Goal: Task Accomplishment & Management: Manage account settings

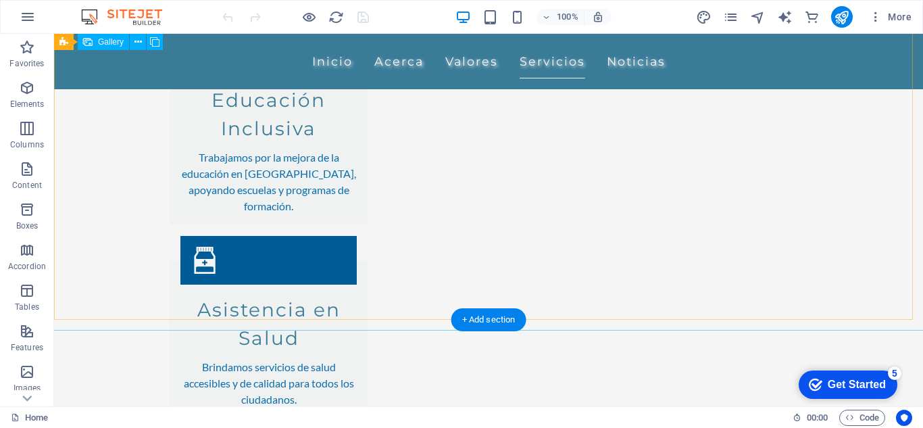
scroll to position [1702, 0]
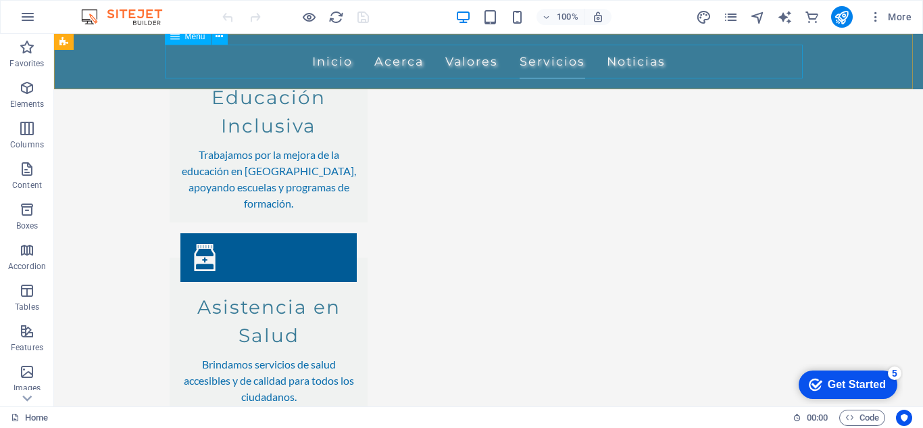
click at [610, 61] on nav "Inicio Acerca Valores Servicios Noticias" at bounding box center [489, 62] width 638 height 34
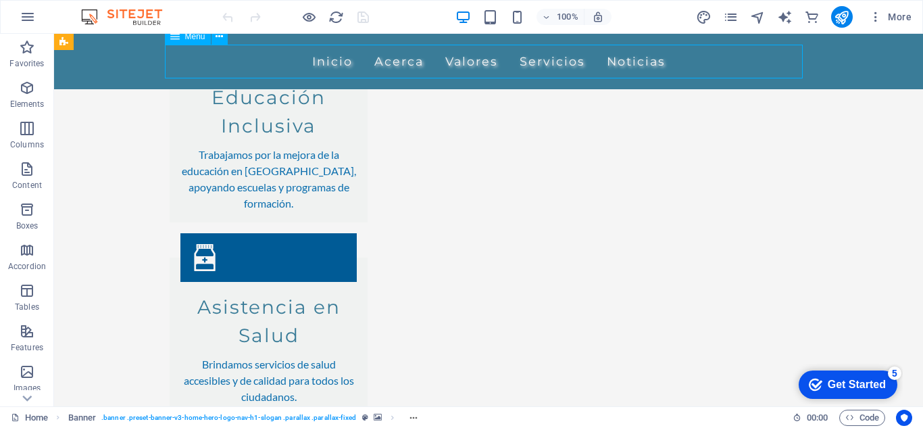
click at [613, 58] on nav "Inicio Acerca Valores Servicios Noticias" at bounding box center [489, 62] width 638 height 34
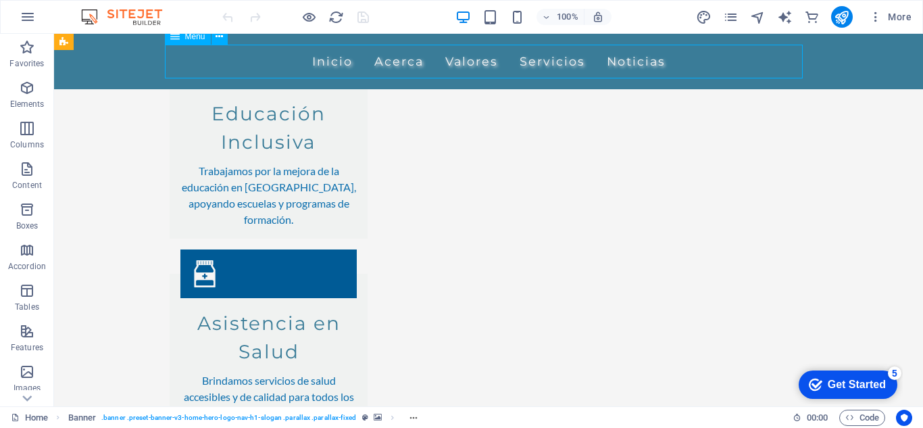
click at [613, 57] on nav "Inicio Acerca Valores Servicios Noticias" at bounding box center [489, 62] width 638 height 34
click at [628, 59] on nav "Inicio Acerca Valores Servicios Noticias" at bounding box center [489, 62] width 638 height 34
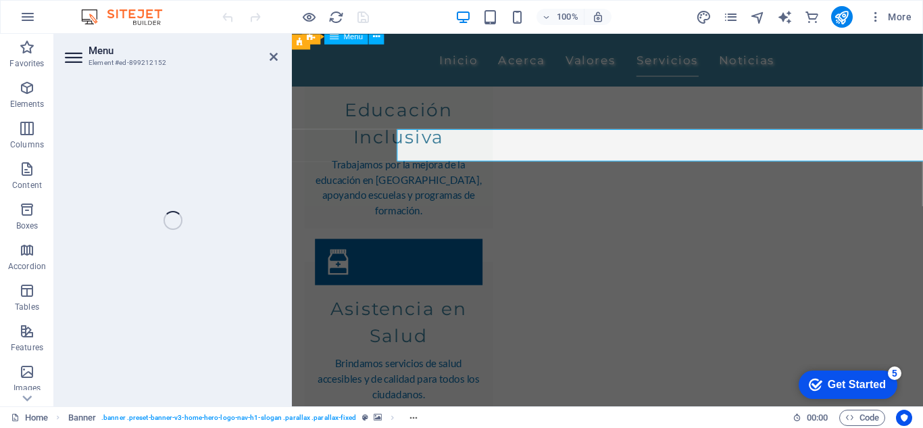
select select
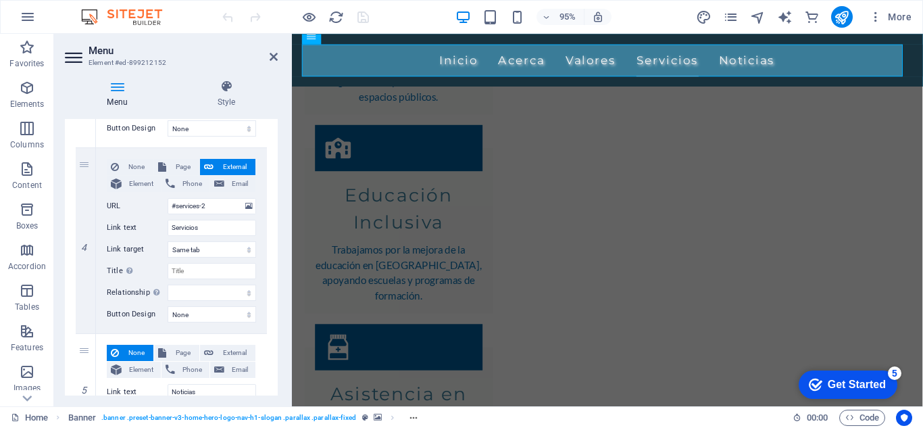
scroll to position [705, 0]
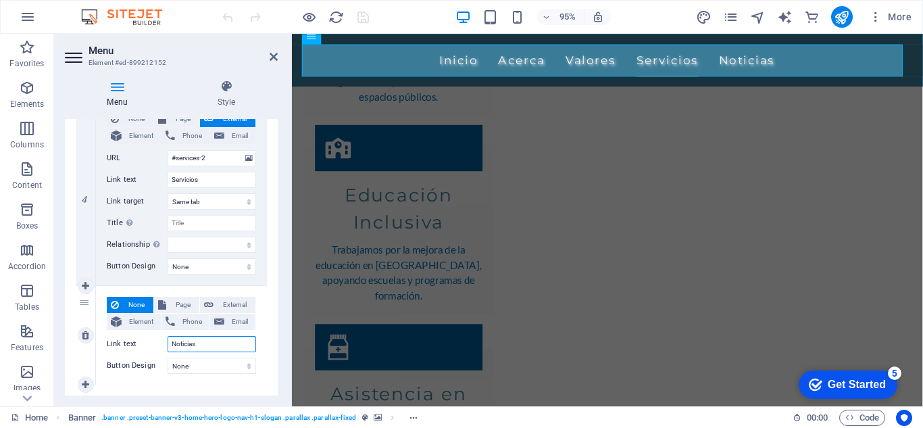
drag, startPoint x: 226, startPoint y: 341, endPoint x: 154, endPoint y: 341, distance: 71.6
click at [154, 341] on div "Link text Noticias" at bounding box center [181, 344] width 149 height 16
paste input "https://munipuertobarrios.gob.gt/news/"
type input "https://munipuertobarrios.gob.gt/news/"
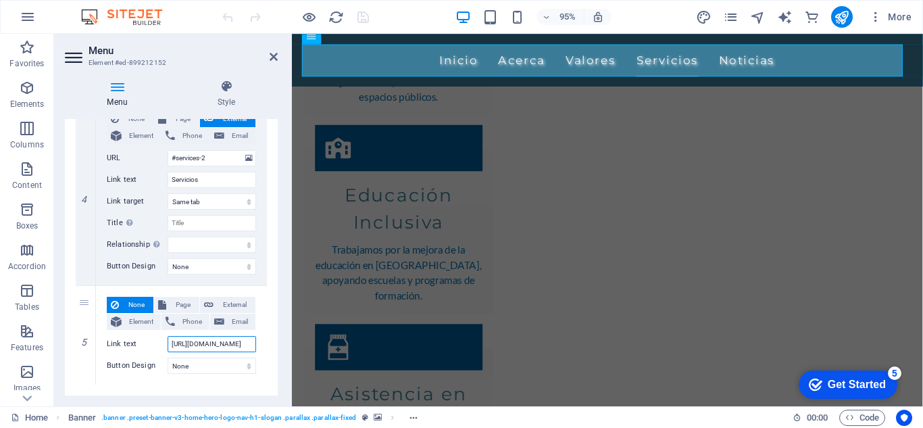
select select
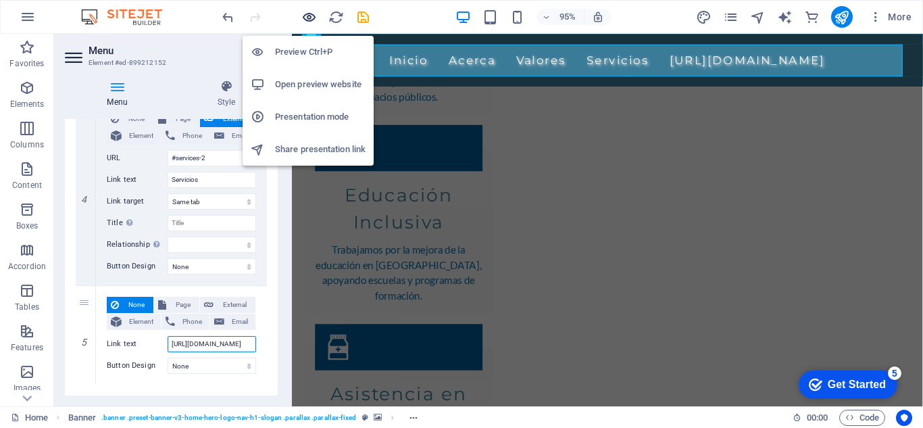
type input "https://munipuertobarrios.gob.gt/news/"
click at [306, 14] on icon "button" at bounding box center [309, 17] width 16 height 16
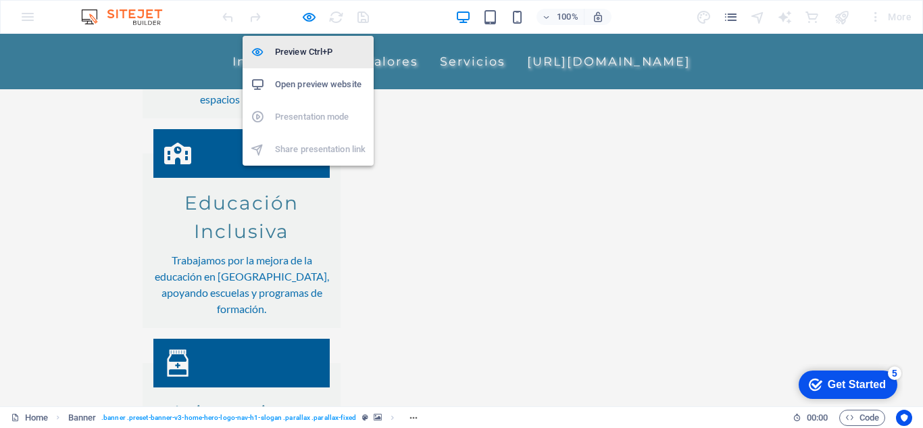
click at [300, 51] on h6 "Preview Ctrl+P" at bounding box center [320, 52] width 91 height 16
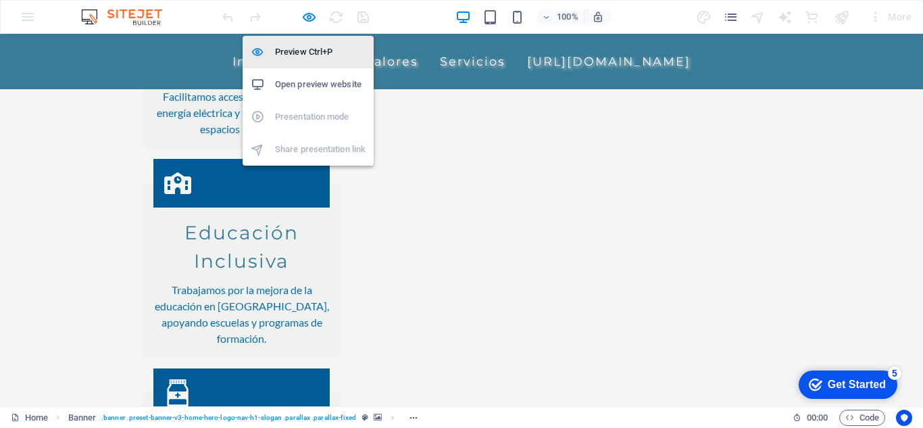
select select
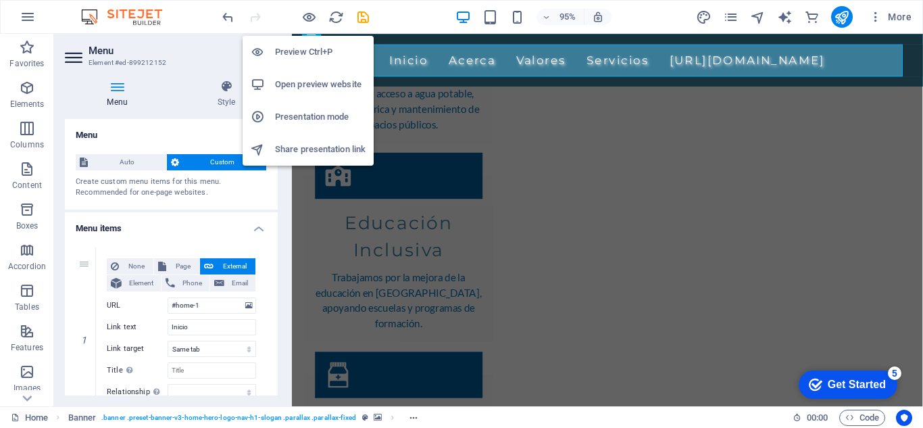
click at [299, 52] on h6 "Preview Ctrl+P" at bounding box center [320, 52] width 91 height 16
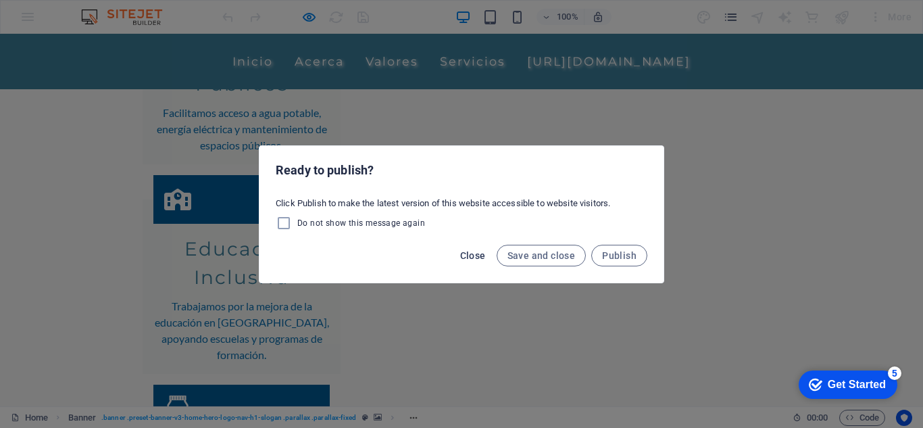
click at [485, 254] on span "Close" at bounding box center [473, 255] width 26 height 11
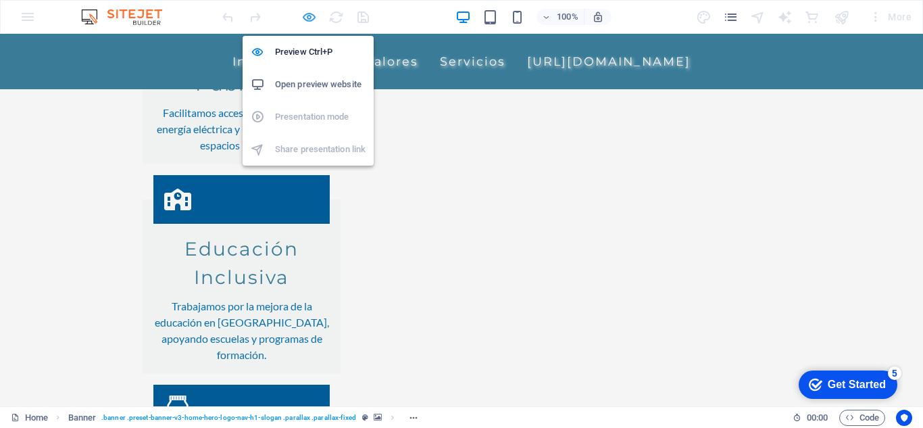
click at [312, 18] on icon "button" at bounding box center [309, 17] width 16 height 16
select select
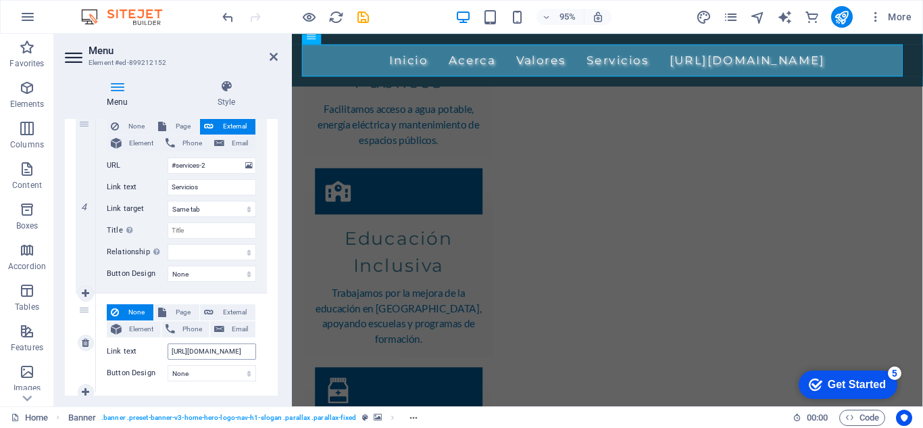
scroll to position [705, 0]
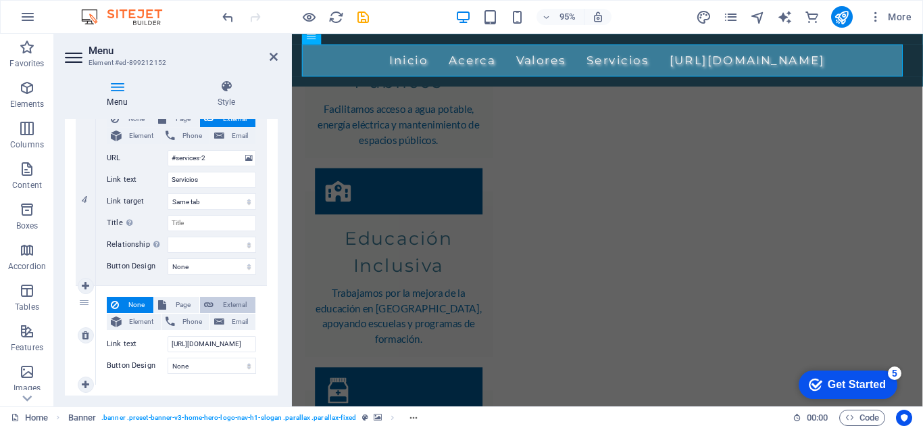
click at [218, 306] on span "External" at bounding box center [235, 305] width 34 height 16
select select
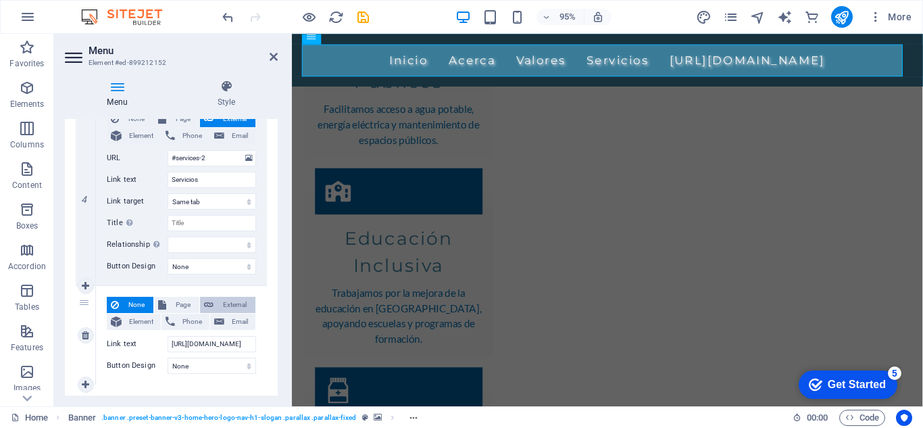
select select "blank"
select select
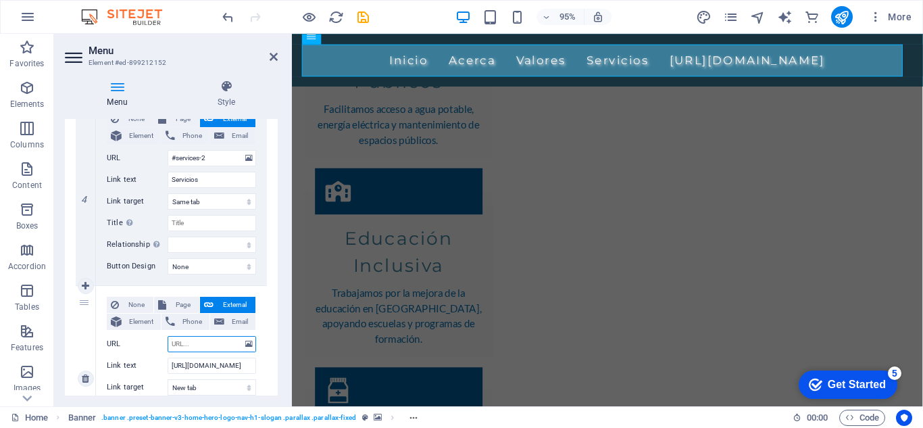
paste input "https://munipuertobarrios.gob.gt/news/"
type input "https://munipuertobarrios.gob.gt/news/"
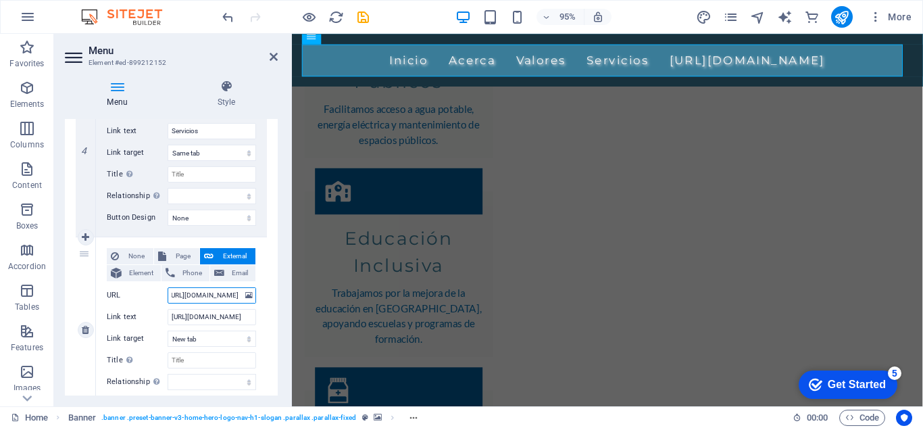
select select
type input "https://munipuertobarrios.gob.gt/news/"
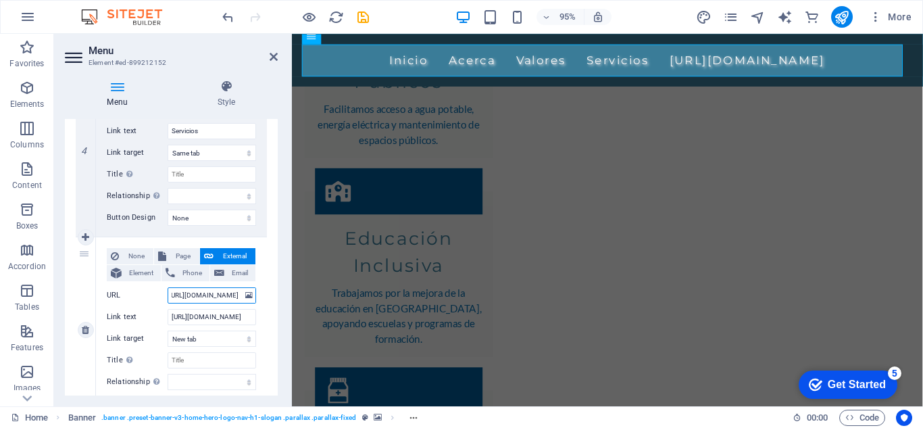
select select
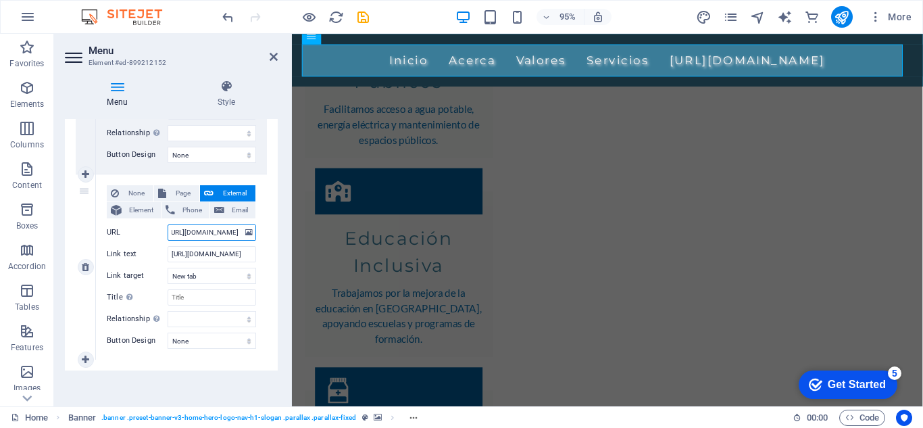
scroll to position [818, 0]
type input "https://munipuertobarrios.gob.gt/news/"
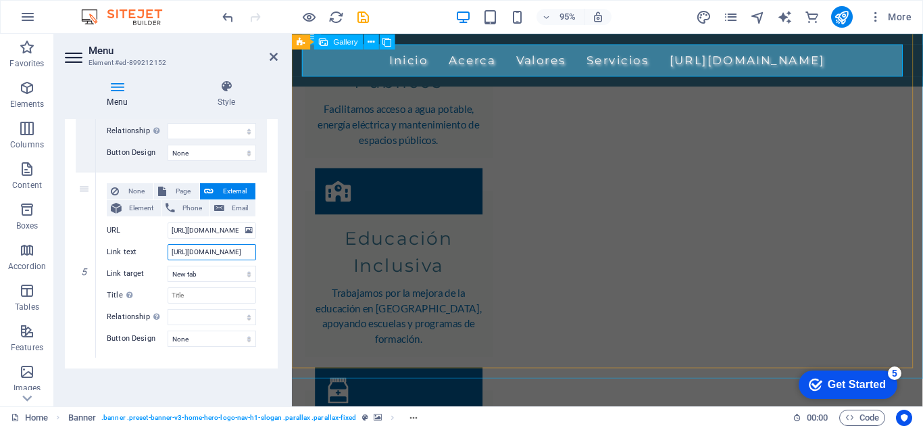
scroll to position [0, 44]
drag, startPoint x: 462, startPoint y: 283, endPoint x: 303, endPoint y: 262, distance: 160.3
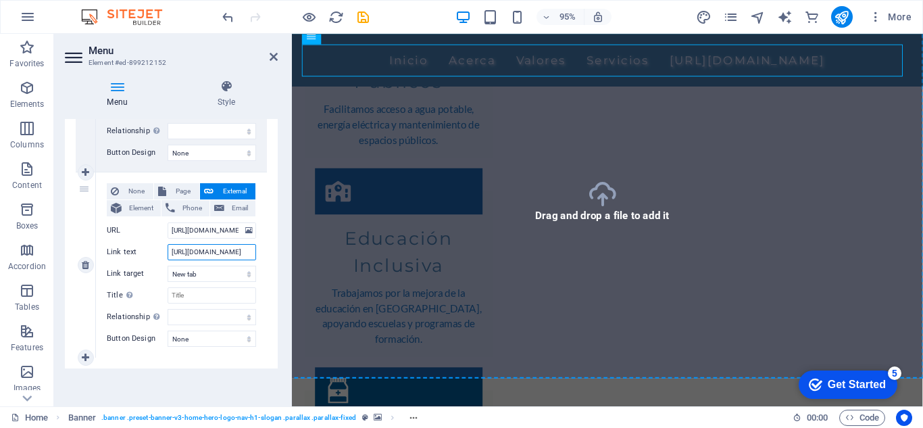
click at [239, 251] on input "https://munipuertobarrios.gob.gt/news/" at bounding box center [212, 252] width 89 height 16
drag, startPoint x: 249, startPoint y: 251, endPoint x: 153, endPoint y: 241, distance: 97.2
click at [153, 241] on div "None Page External Element Phone Email Page Home Subpage Legal Notice Privacy E…" at bounding box center [181, 254] width 149 height 142
type input ".gob.gt/news/"
select select
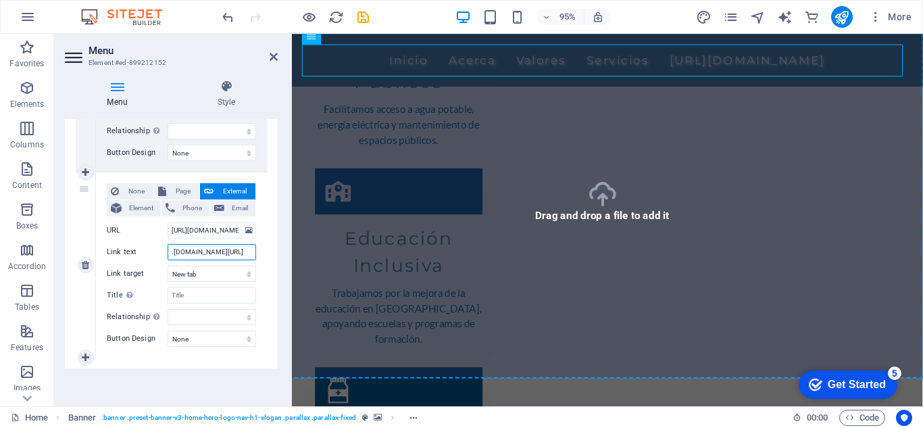
select select
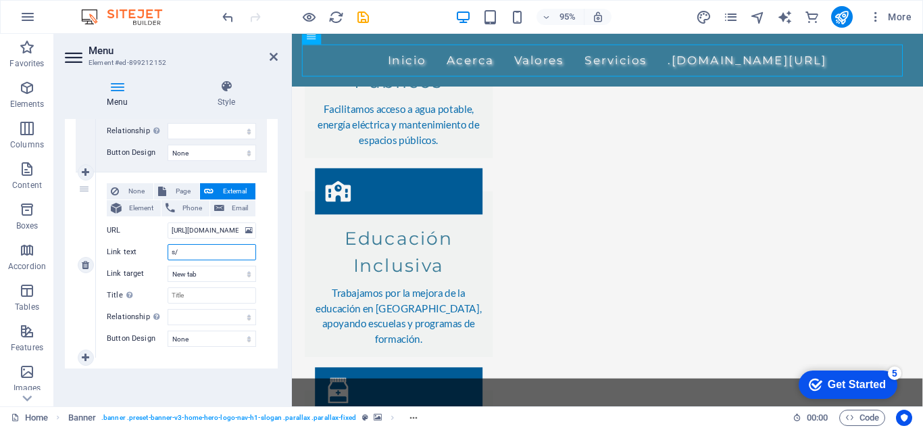
type input "/"
select select
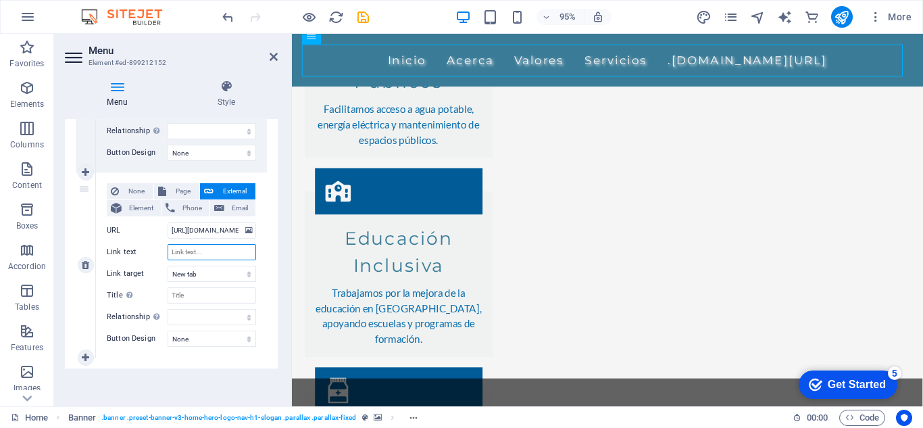
type input "N"
select select
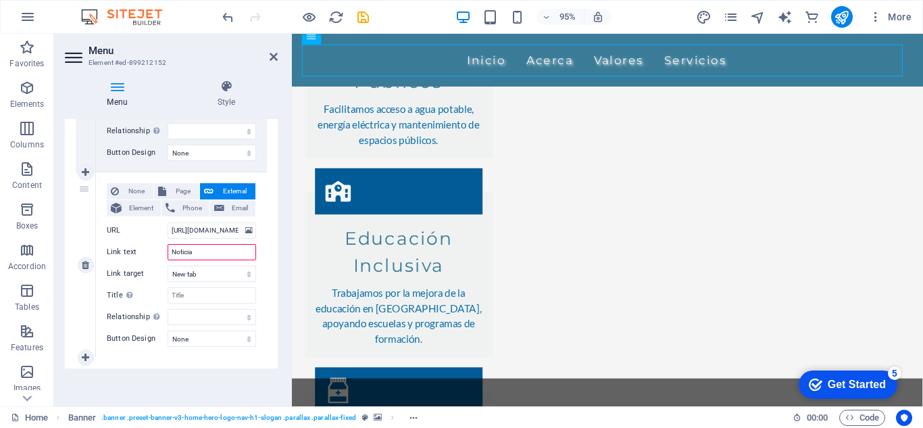
type input "Noticias"
select select
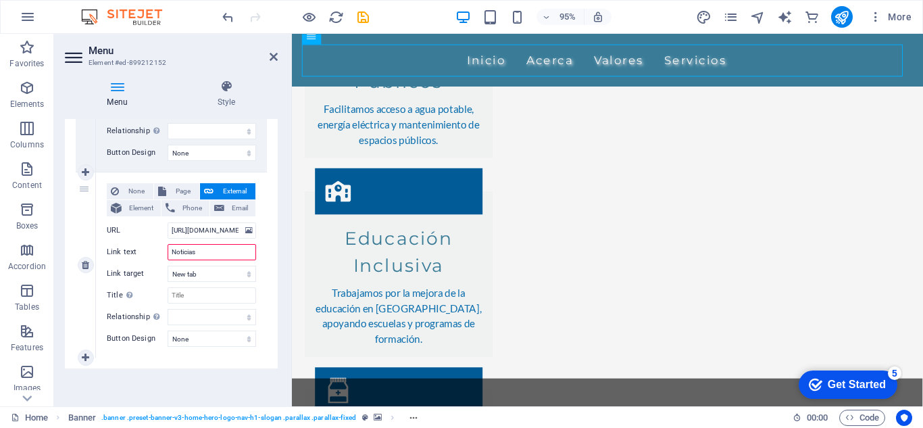
select select
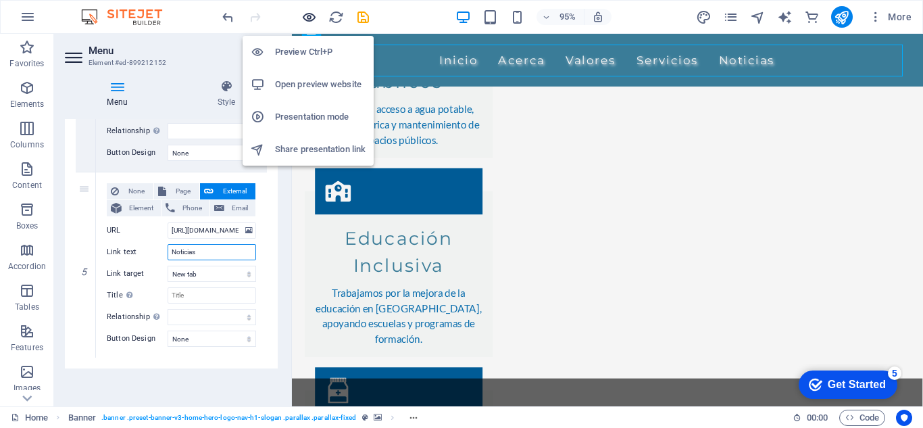
type input "Noticias"
click at [305, 16] on icon "button" at bounding box center [309, 17] width 16 height 16
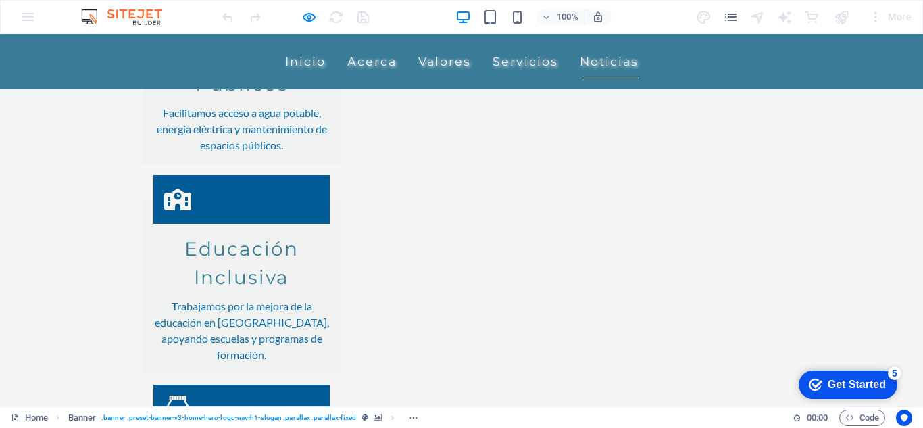
click at [589, 62] on link "Noticias" at bounding box center [609, 62] width 59 height 34
click at [309, 16] on icon "button" at bounding box center [309, 17] width 16 height 16
select select
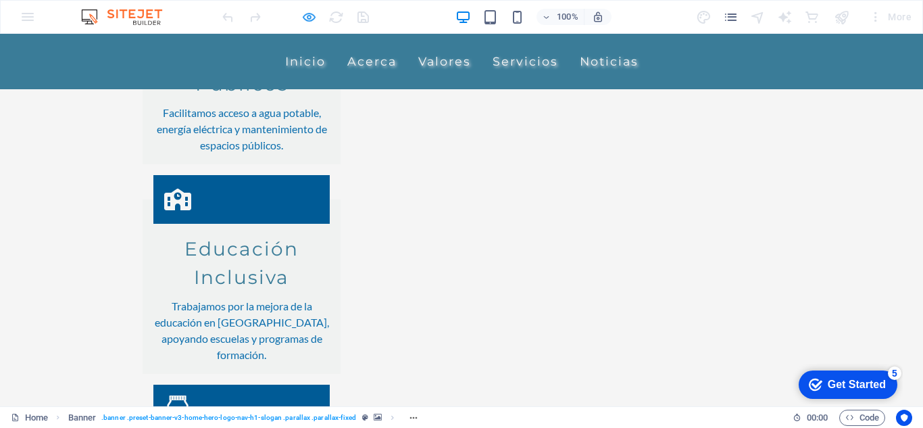
select select
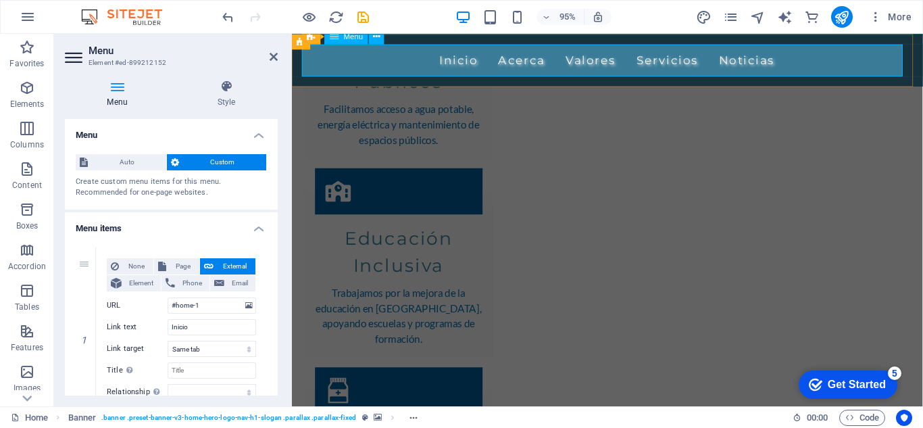
click at [747, 63] on nav "Inicio Acerca Valores Servicios Noticias" at bounding box center [624, 62] width 638 height 34
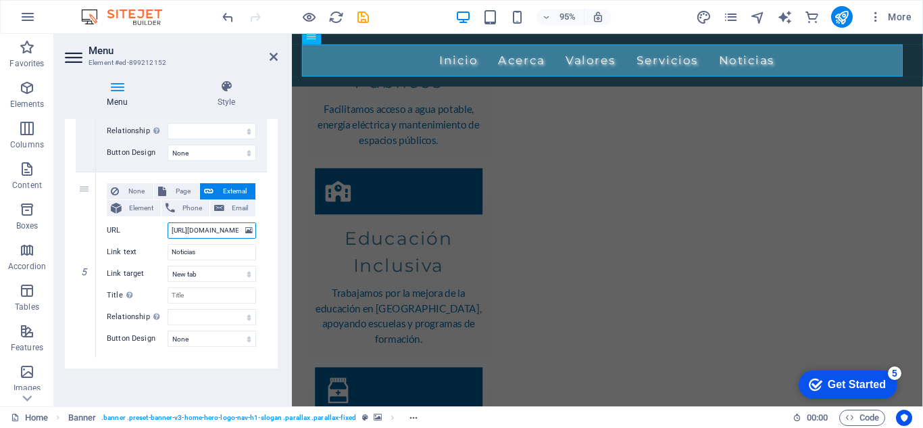
scroll to position [0, 56]
drag, startPoint x: 171, startPoint y: 228, endPoint x: 284, endPoint y: 228, distance: 113.5
click at [284, 228] on div "Menu Style Menu Auto Custom Create custom menu items for this menu. Recommended…" at bounding box center [171, 237] width 234 height 337
paste input "news"
type input "[URL][DOMAIN_NAME] news"
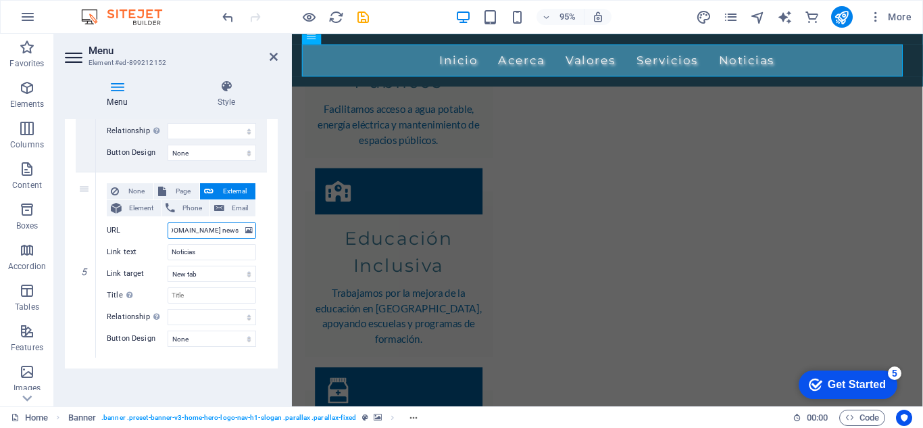
scroll to position [0, 55]
select select
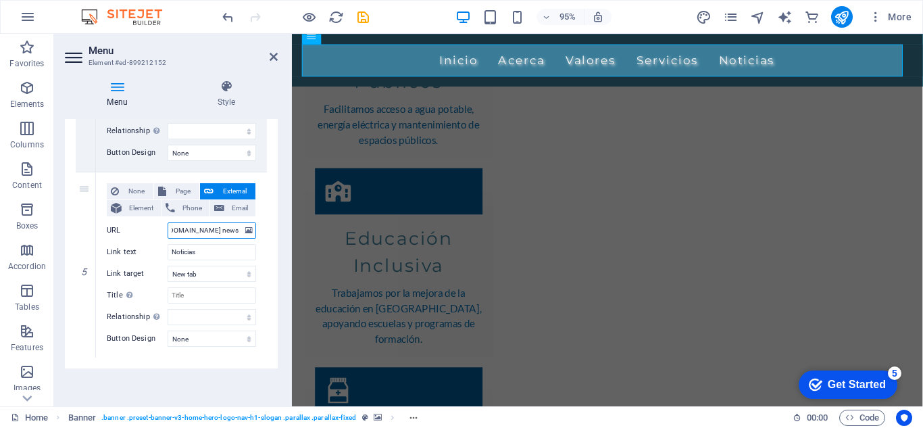
select select
type input "[URL][DOMAIN_NAME] news"
click at [835, 13] on icon "publish" at bounding box center [842, 17] width 16 height 16
select select
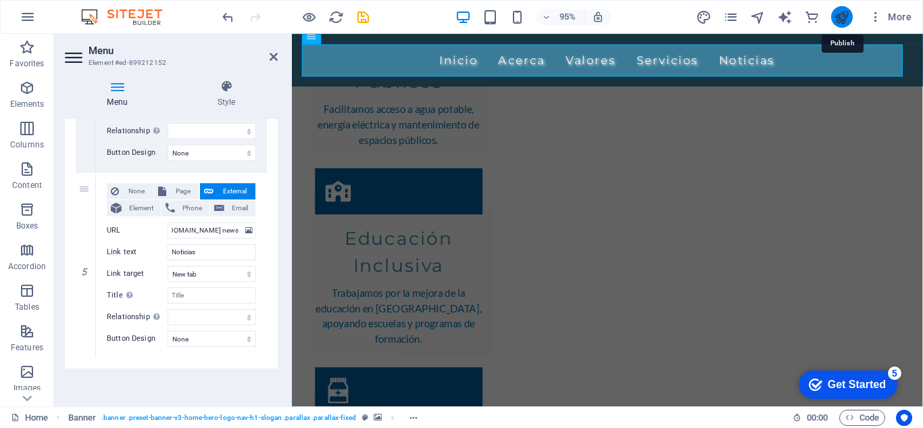
select select
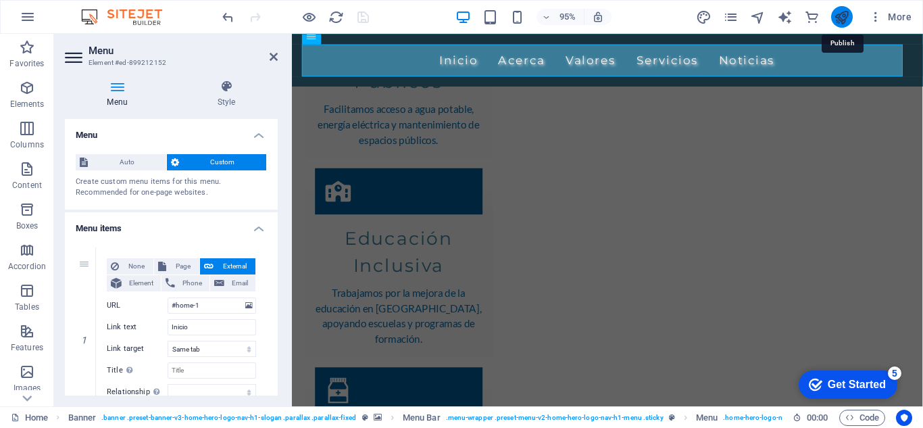
click at [837, 13] on icon "publish" at bounding box center [842, 17] width 16 height 16
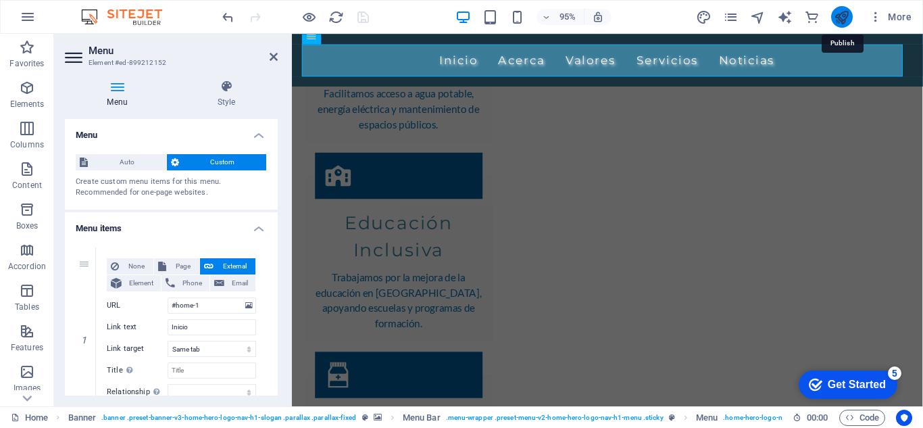
select select
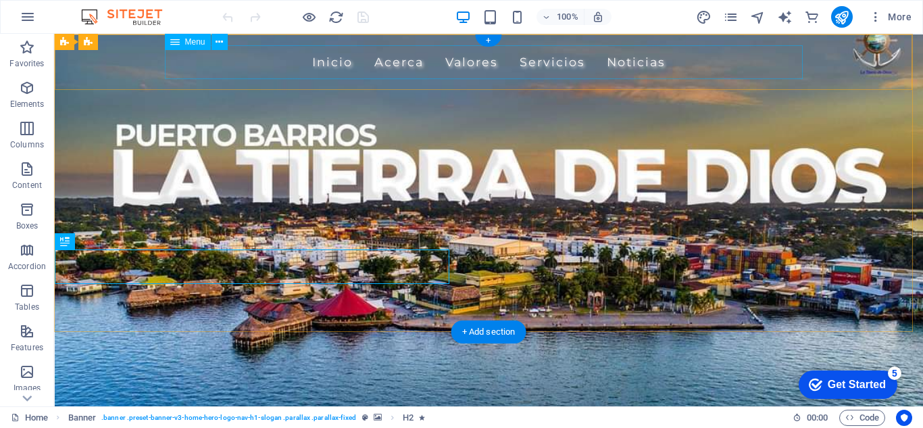
click at [663, 65] on nav "Inicio Acerca Valores Servicios Noticias" at bounding box center [489, 62] width 638 height 34
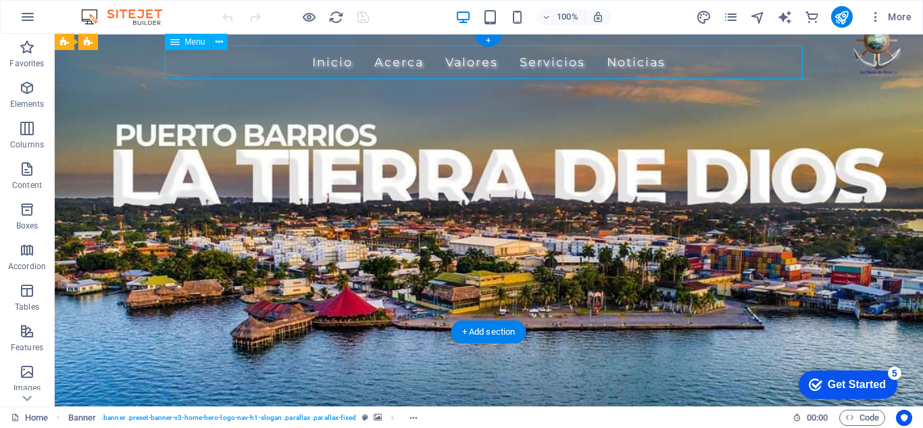
click at [662, 64] on nav "Inicio Acerca Valores Servicios Noticias" at bounding box center [489, 62] width 638 height 34
click at [443, 66] on nav "Inicio Acerca Valores Servicios Noticias" at bounding box center [489, 62] width 638 height 34
select select
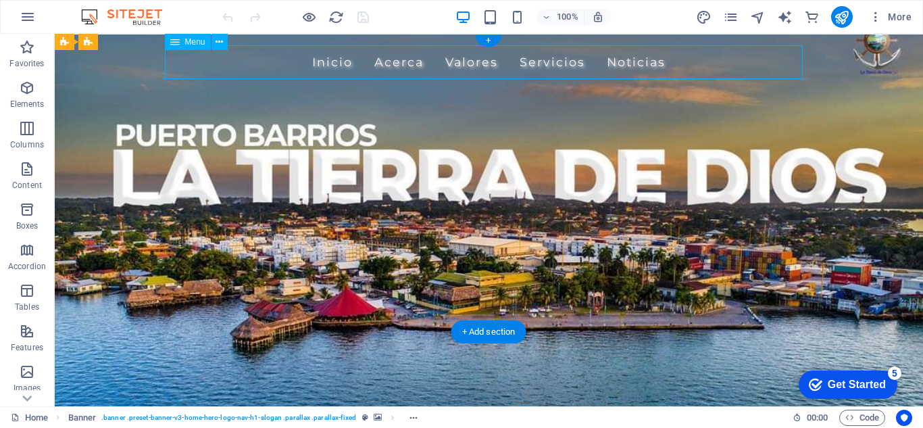
select select
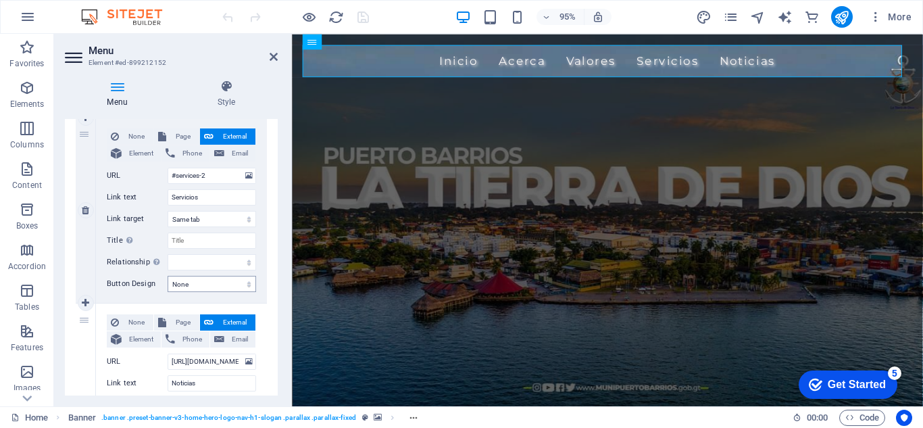
scroll to position [818, 0]
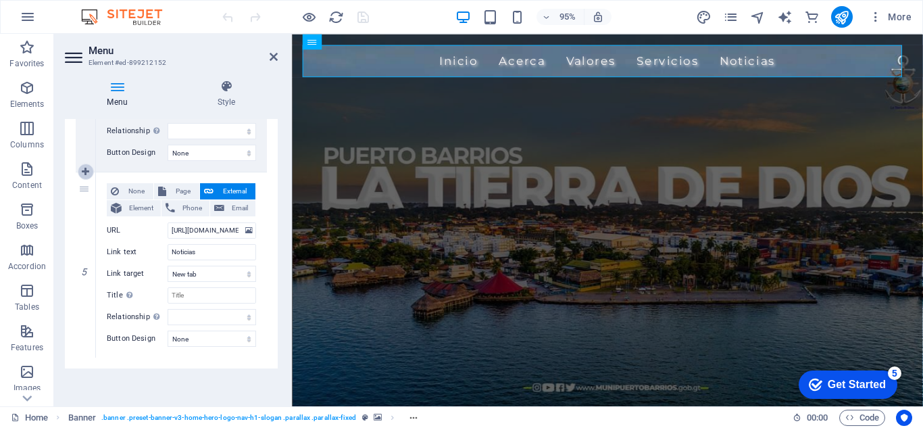
click at [85, 168] on icon at bounding box center [85, 171] width 7 height 9
select select
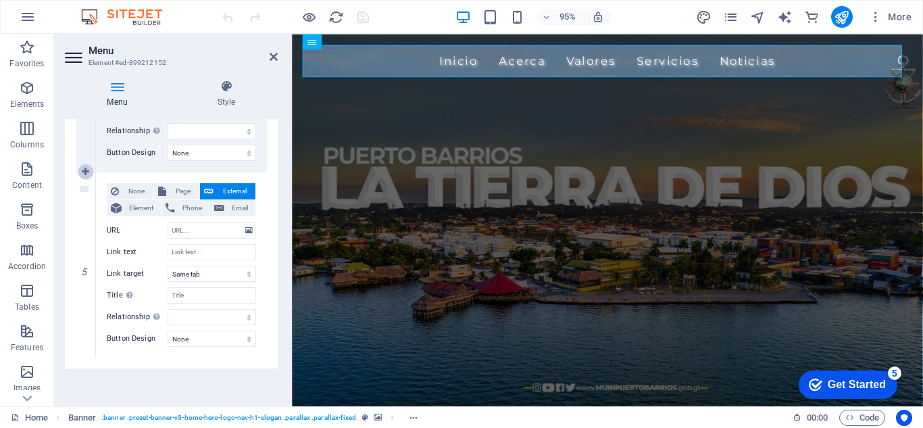
select select
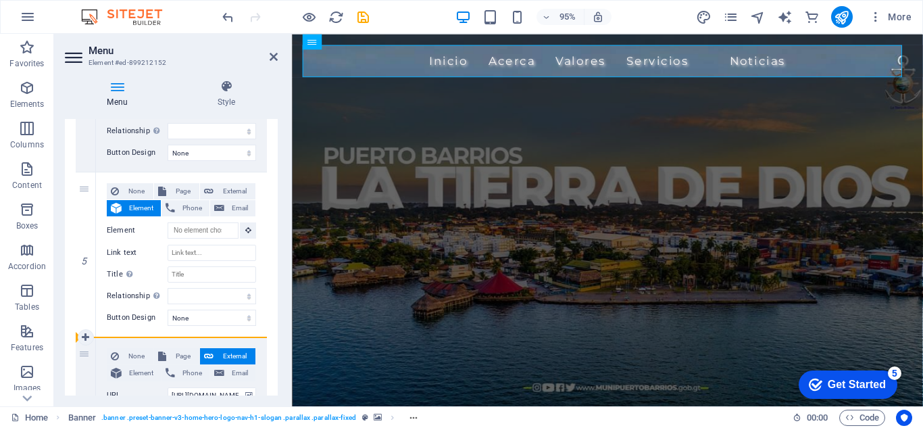
drag, startPoint x: 89, startPoint y: 183, endPoint x: 83, endPoint y: 379, distance: 196.0
select select
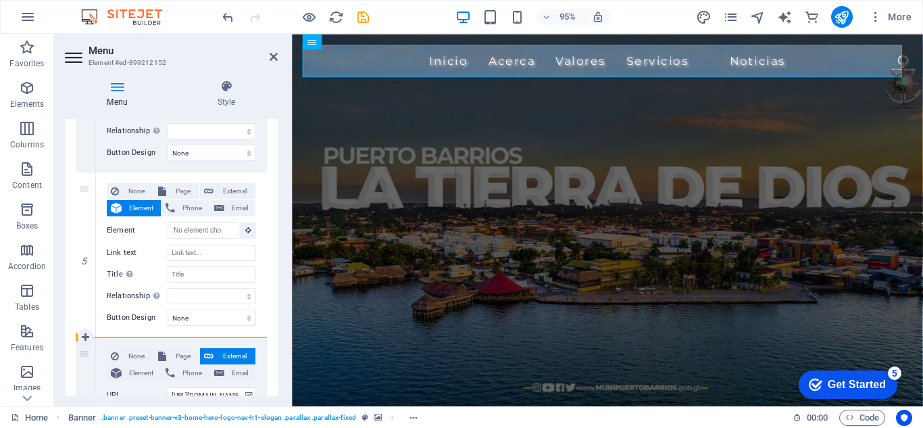
select select
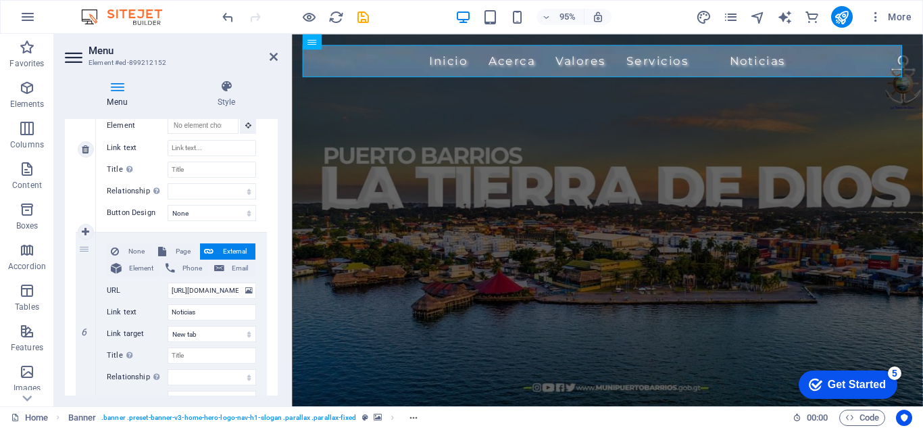
scroll to position [848, 0]
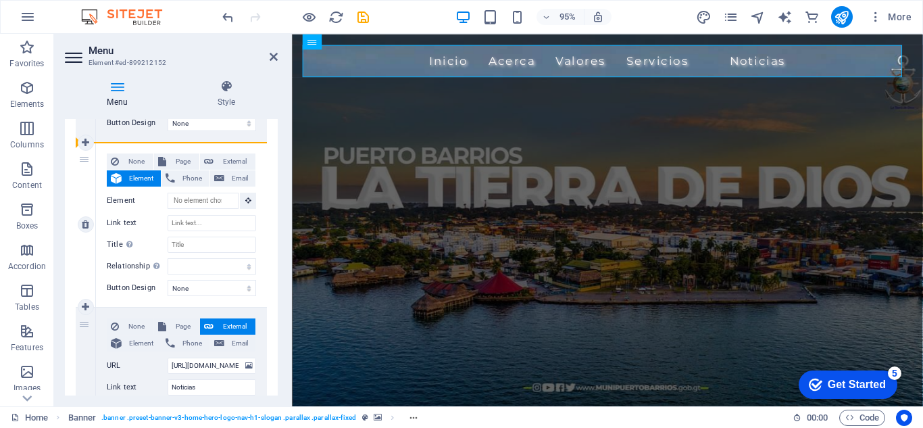
drag, startPoint x: 81, startPoint y: 322, endPoint x: 76, endPoint y: 175, distance: 147.4
select select
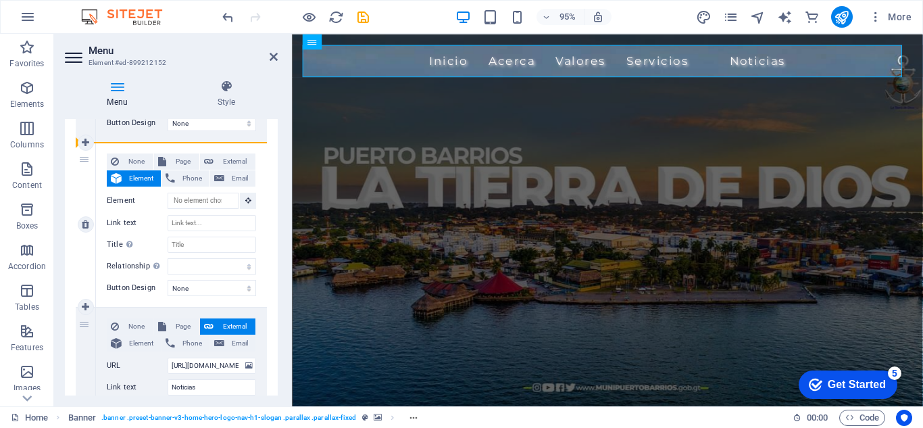
select select
type input "[URL][DOMAIN_NAME] news"
type input "Noticias"
select select "blank"
select select
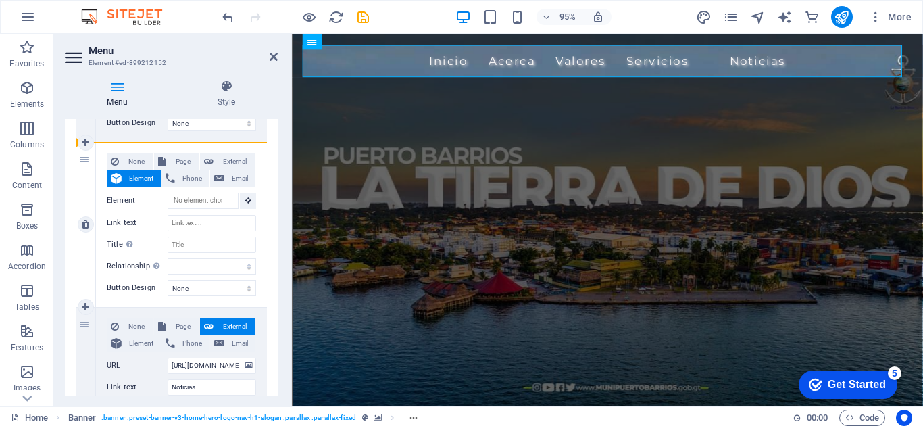
select select
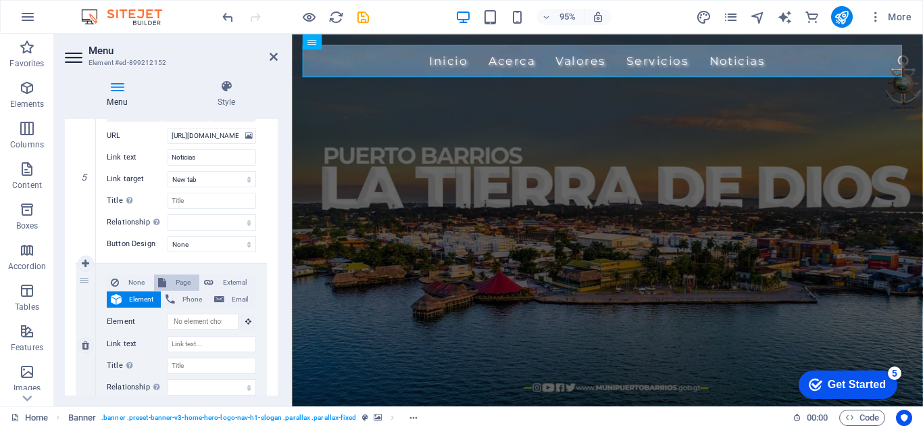
scroll to position [983, 0]
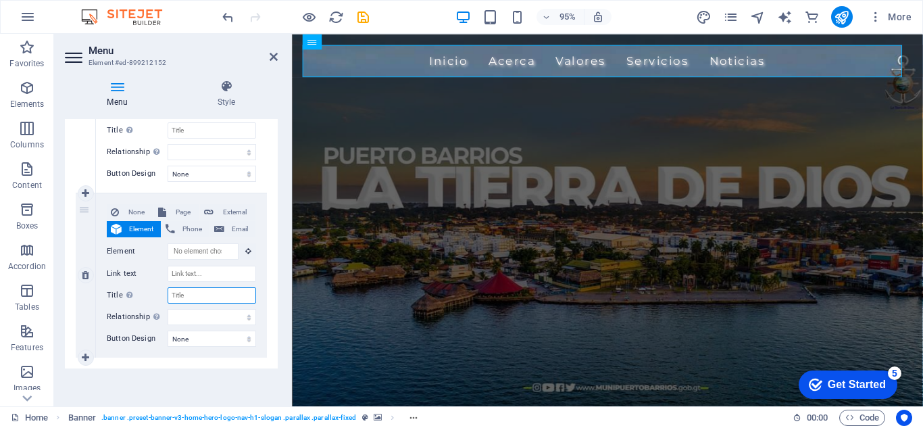
click at [207, 294] on input "Title Additional link description, should not be the same as the link text. The…" at bounding box center [212, 295] width 89 height 16
type input "VISITA"
select select
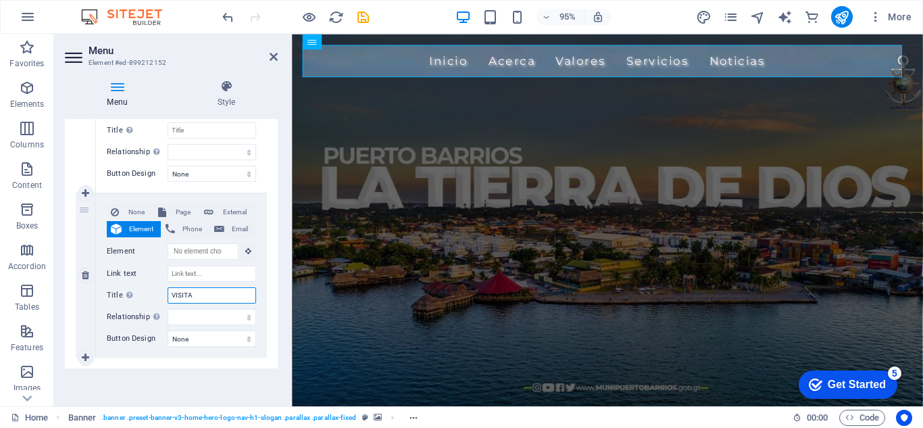
select select
type input "VIS"
select select
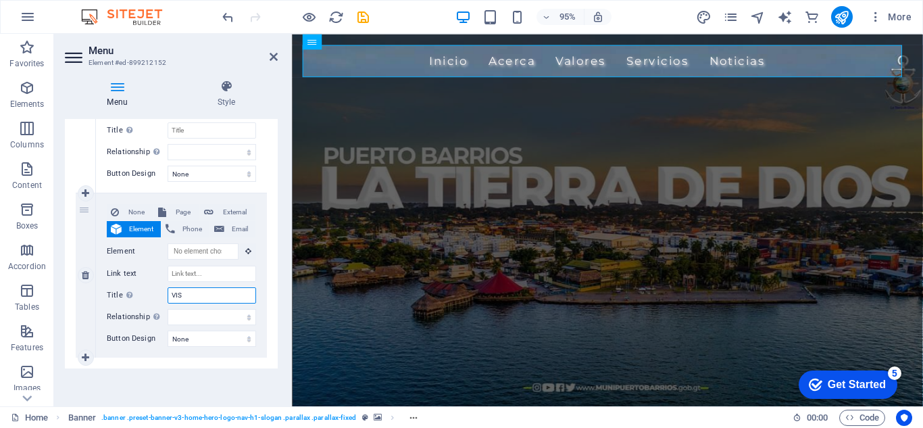
select select
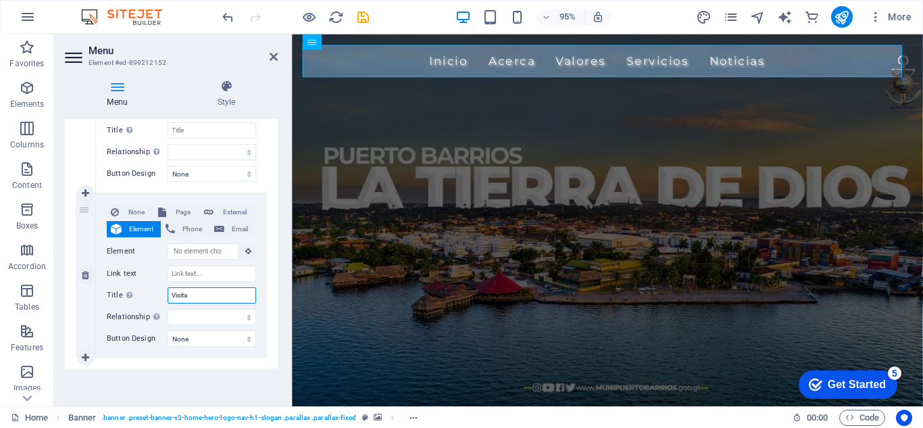
type input "Visita P"
select select
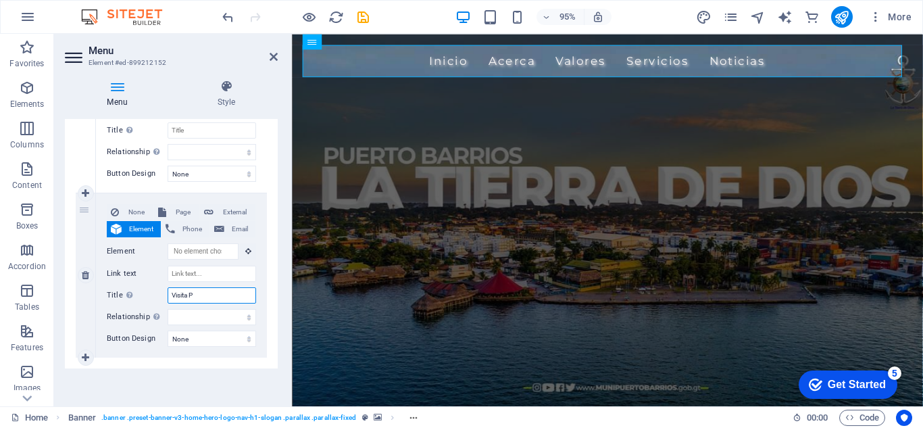
select select
type input "Visita [GEOGRAPHIC_DATA]"
select select
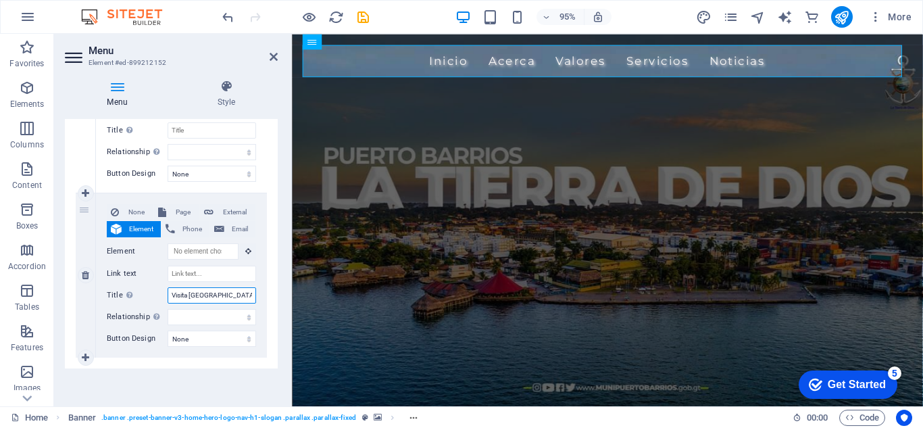
select select
type input "Visita [GEOGRAPHIC_DATA]"
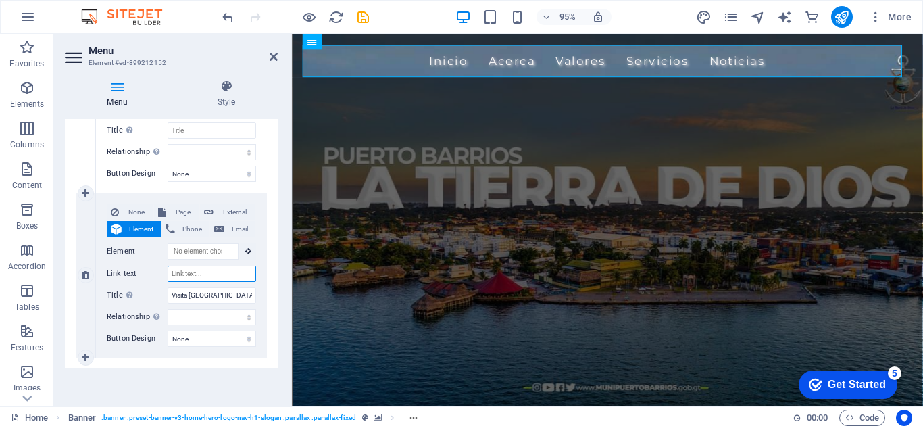
click at [203, 273] on input "Link text" at bounding box center [212, 274] width 89 height 16
paste input "[URL][DOMAIN_NAME]"
type input "[URL][DOMAIN_NAME]"
select select
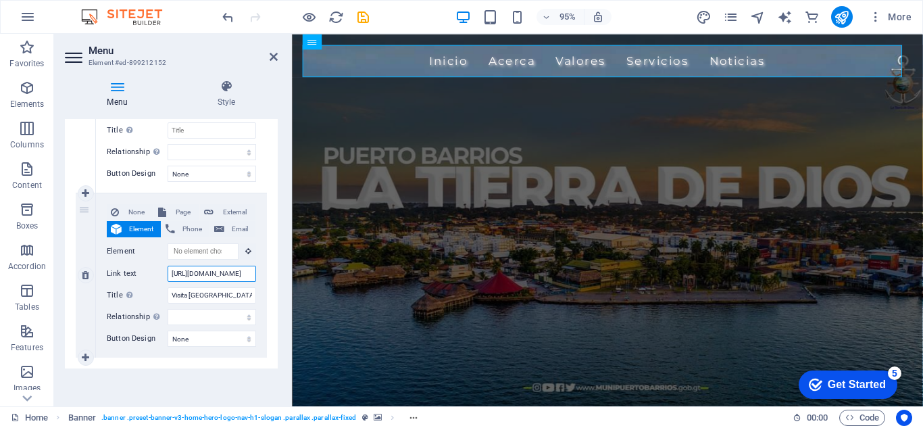
select select
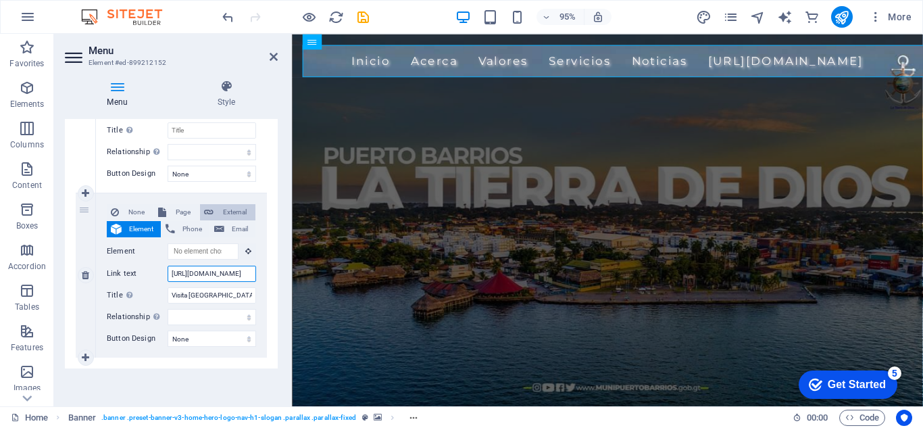
type input "[URL][DOMAIN_NAME]"
click at [233, 212] on span "External" at bounding box center [235, 212] width 34 height 16
select select
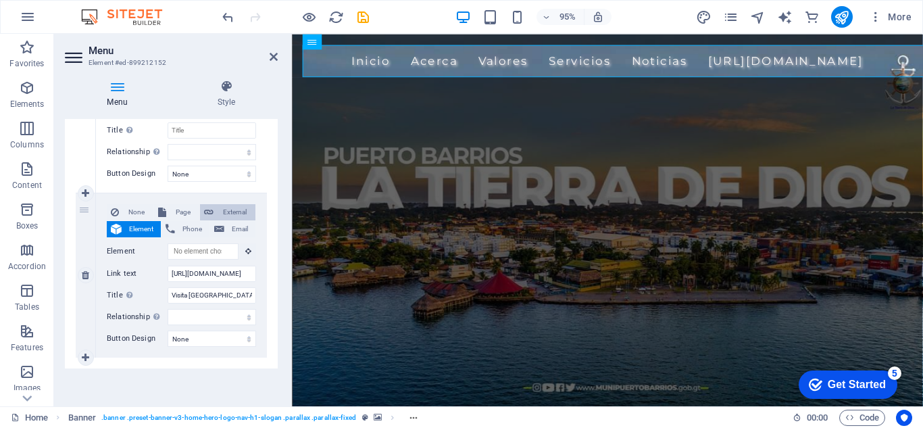
select select
select select "blank"
select select
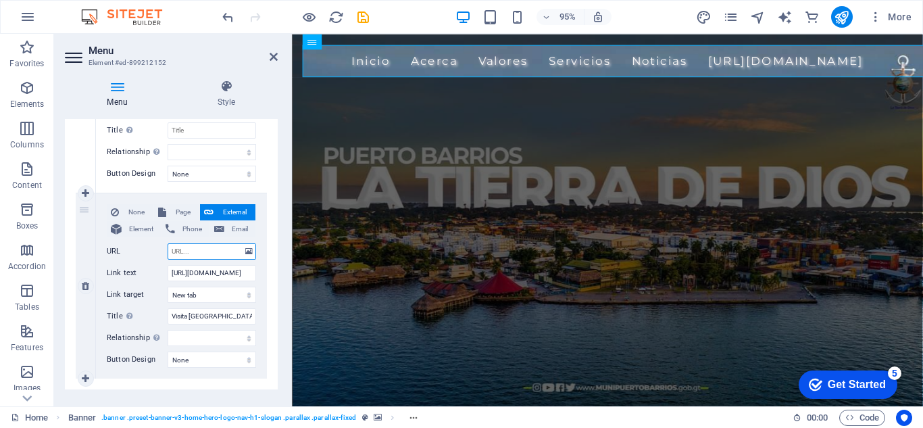
paste input "[URL][DOMAIN_NAME]"
type input "[URL][DOMAIN_NAME]"
select select
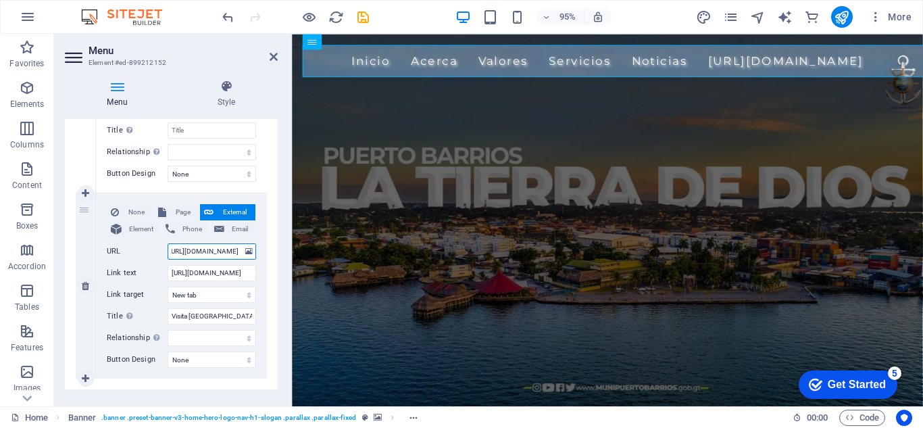
select select
type input "[URL][DOMAIN_NAME]"
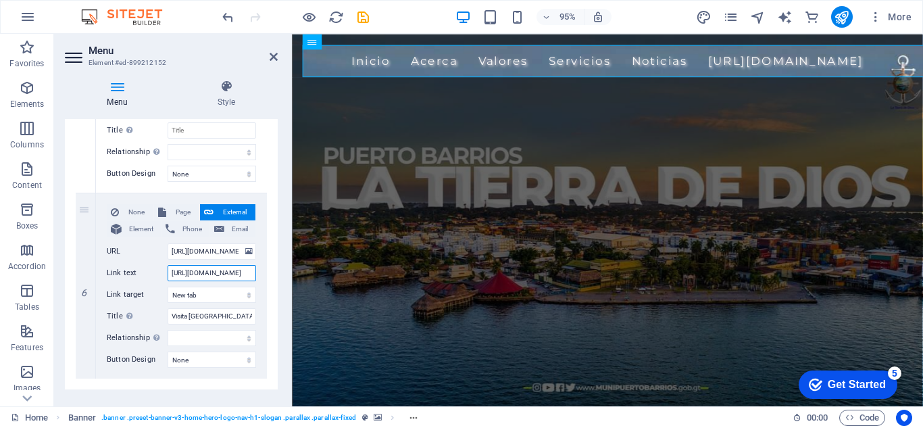
scroll to position [0, 72]
drag, startPoint x: 460, startPoint y: 305, endPoint x: 304, endPoint y: 284, distance: 157.6
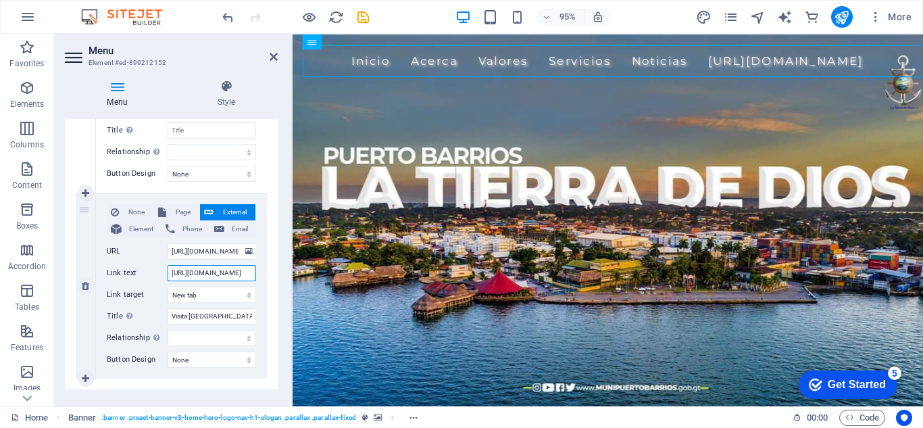
click at [222, 274] on input "[URL][DOMAIN_NAME]" at bounding box center [212, 273] width 89 height 16
select select
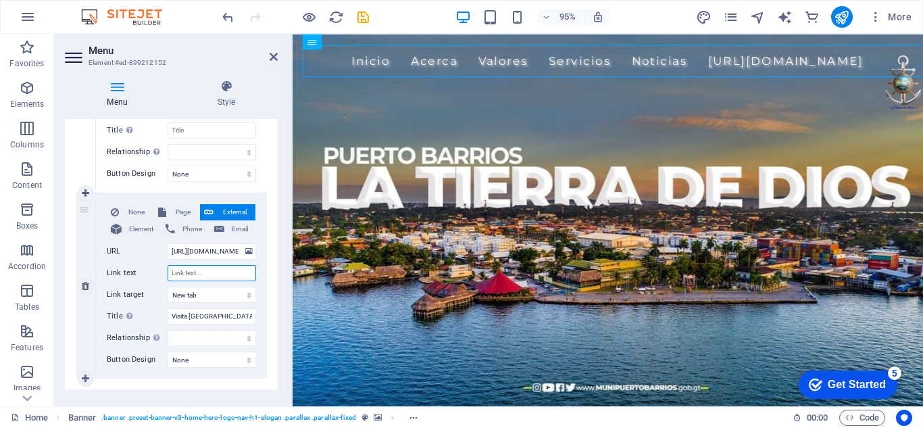
select select
type input "Visita Pto. [GEOGRAPHIC_DATA]"
select select
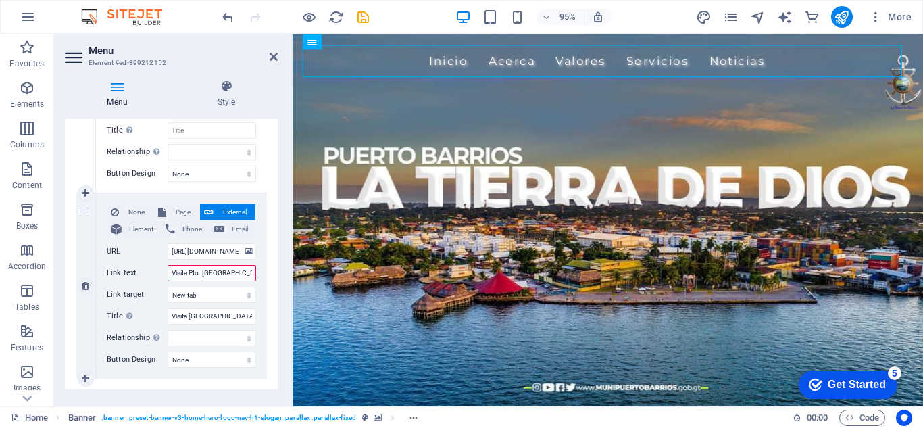
select select
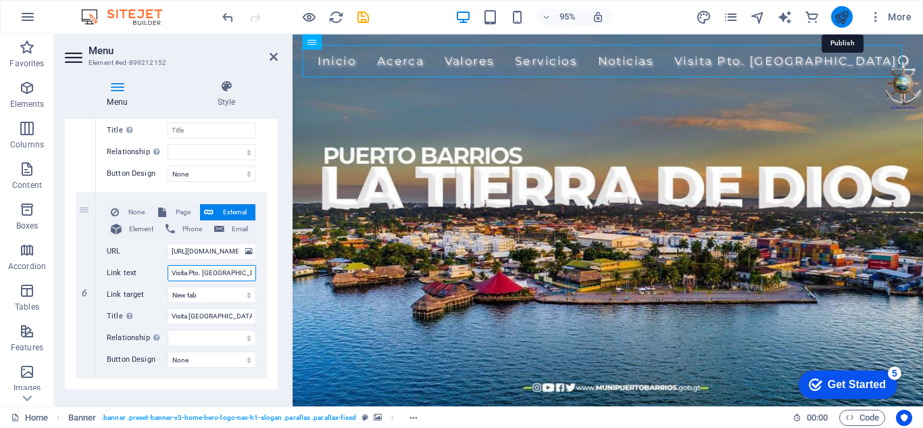
type input "Visita Pto. [GEOGRAPHIC_DATA]"
click at [848, 17] on icon "publish" at bounding box center [842, 17] width 16 height 16
